Goal: Transaction & Acquisition: Purchase product/service

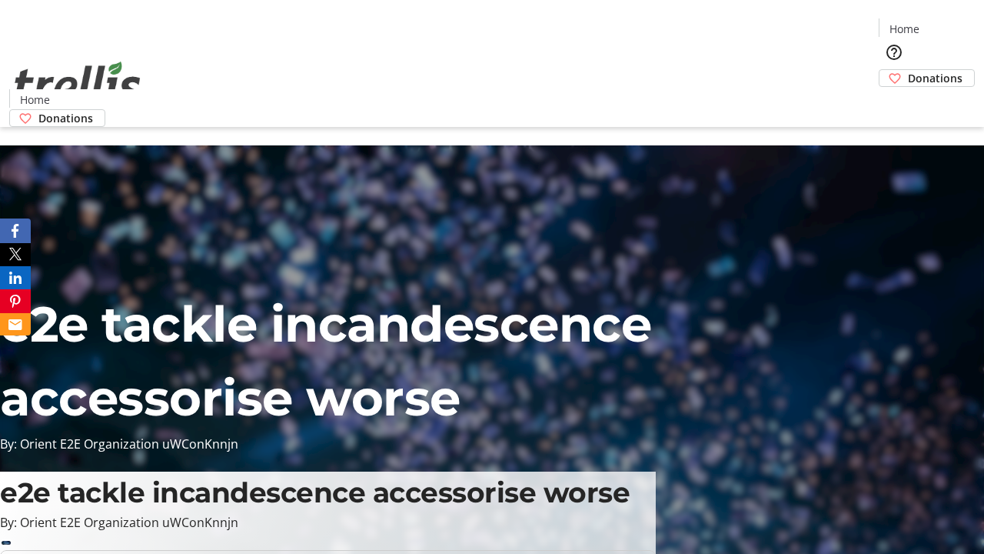
click at [908, 70] on span "Donations" at bounding box center [935, 78] width 55 height 16
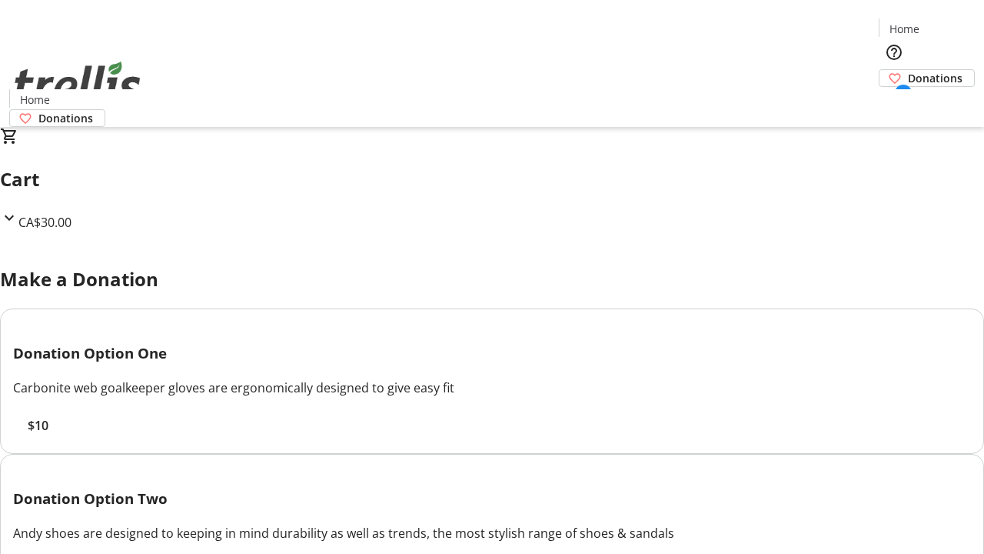
select select "CA"
